Goal: Information Seeking & Learning: Check status

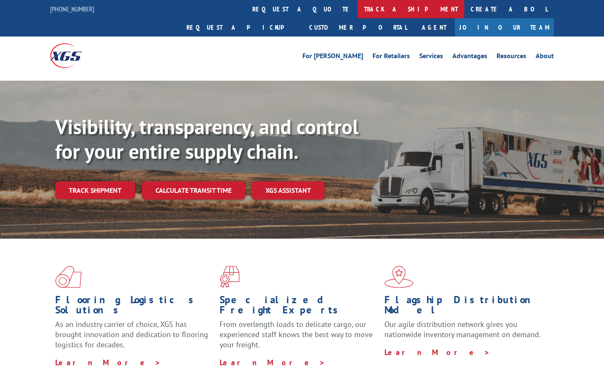
click at [358, 12] on link "track a shipment" at bounding box center [411, 9] width 107 height 18
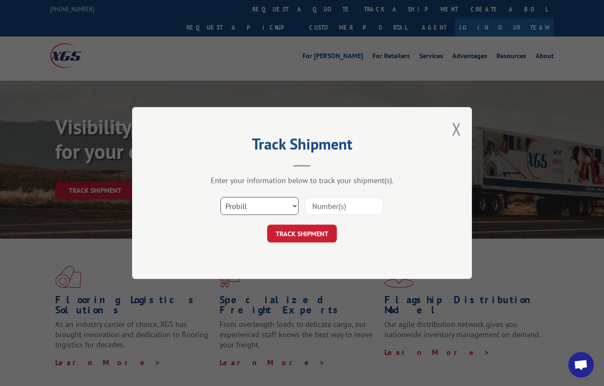
drag, startPoint x: 272, startPoint y: 208, endPoint x: 275, endPoint y: 215, distance: 8.2
click at [272, 208] on select "Select category... Probill BOL PO" at bounding box center [260, 206] width 78 height 18
select select "bol"
click at [221, 197] on select "Select category... Probill BOL PO" at bounding box center [260, 206] width 78 height 18
click at [336, 205] on input at bounding box center [344, 206] width 78 height 18
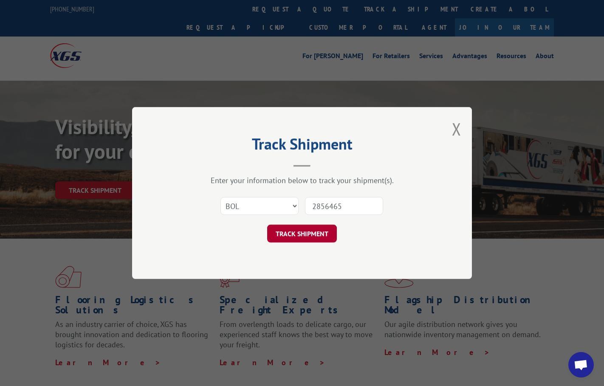
type input "2856465"
click at [307, 231] on button "TRACK SHIPMENT" at bounding box center [302, 234] width 70 height 18
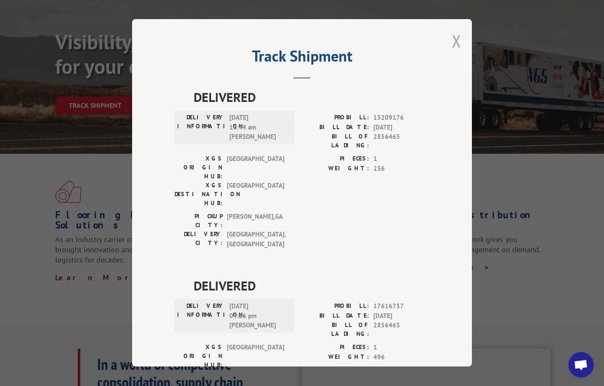
click at [452, 37] on button "Close modal" at bounding box center [456, 41] width 9 height 23
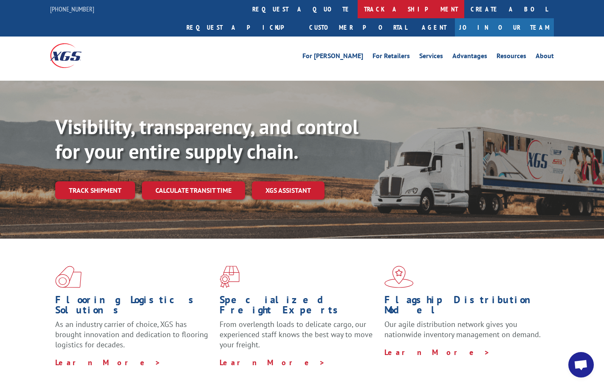
click at [358, 8] on link "track a shipment" at bounding box center [411, 9] width 107 height 18
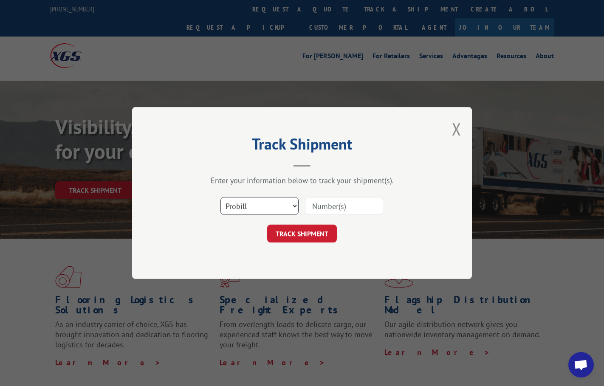
click at [262, 206] on select "Select category... Probill BOL PO" at bounding box center [260, 206] width 78 height 18
select select "bol"
click at [221, 197] on select "Select category... Probill BOL PO" at bounding box center [260, 206] width 78 height 18
click at [337, 201] on input at bounding box center [344, 206] width 78 height 18
type input "2"
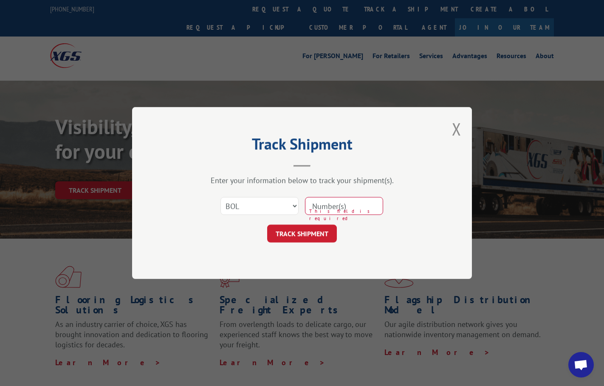
click at [361, 209] on input at bounding box center [344, 206] width 78 height 18
type input "2856465"
click button "TRACK SHIPMENT" at bounding box center [302, 234] width 70 height 18
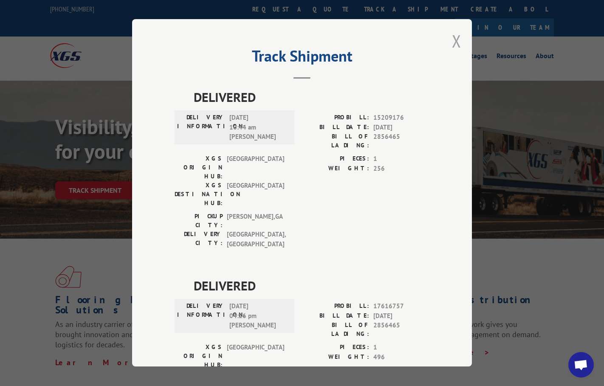
click at [452, 42] on button "Close modal" at bounding box center [456, 41] width 9 height 23
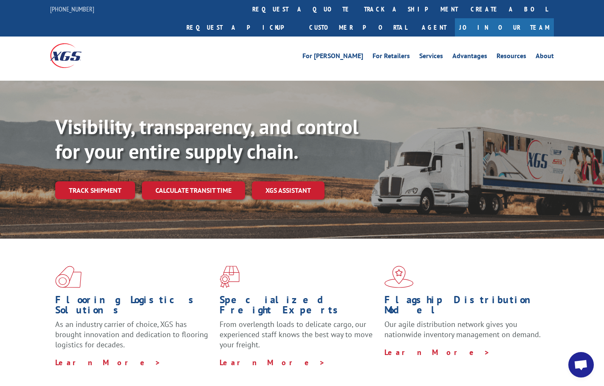
drag, startPoint x: 286, startPoint y: 8, endPoint x: 283, endPoint y: 16, distance: 8.6
click at [358, 8] on link "track a shipment" at bounding box center [411, 9] width 107 height 18
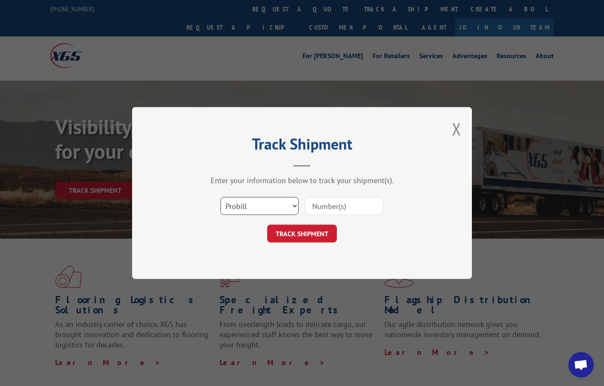
drag, startPoint x: 266, startPoint y: 204, endPoint x: 262, endPoint y: 210, distance: 7.8
click at [266, 204] on select "Select category... Probill BOL PO" at bounding box center [260, 206] width 78 height 18
select select "bol"
click at [221, 197] on select "Select category... Probill BOL PO" at bounding box center [260, 206] width 78 height 18
click at [337, 209] on input at bounding box center [344, 206] width 78 height 18
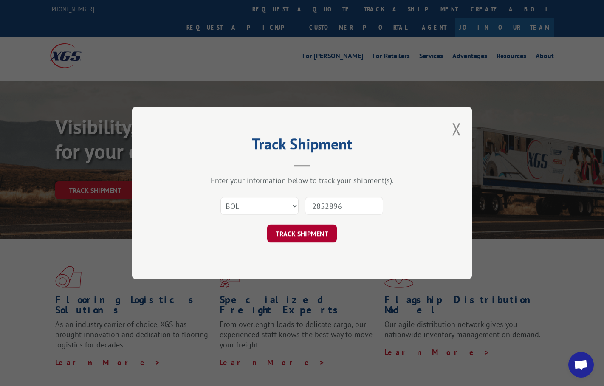
type input "2852896"
click at [319, 233] on button "TRACK SHIPMENT" at bounding box center [302, 234] width 70 height 18
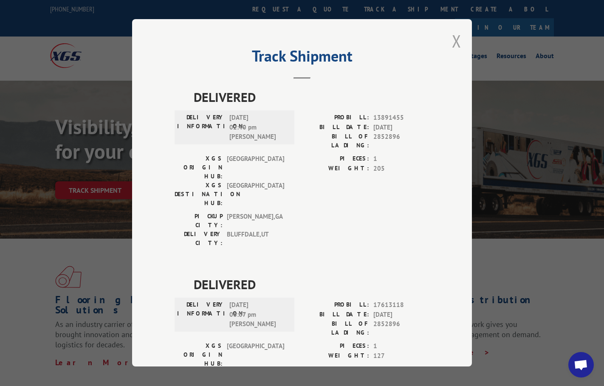
click at [457, 39] on button "Close modal" at bounding box center [456, 41] width 9 height 23
